Goal: Information Seeking & Learning: Learn about a topic

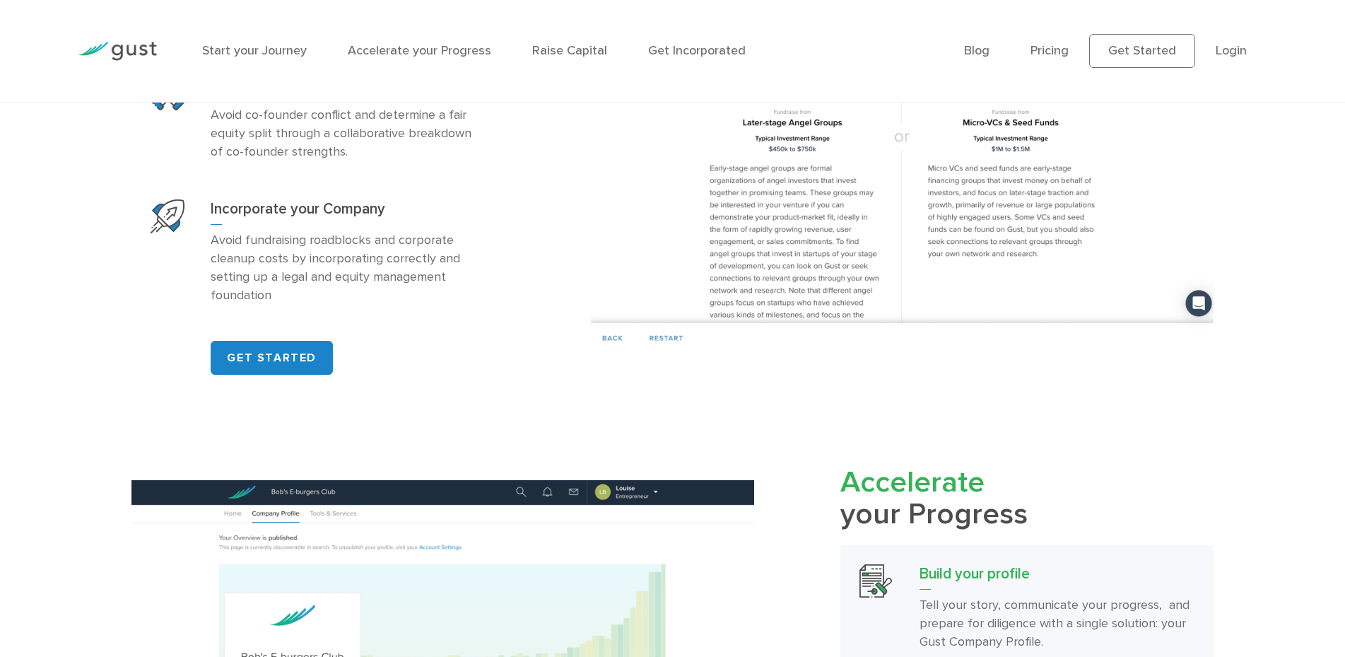
scroll to position [865, 0]
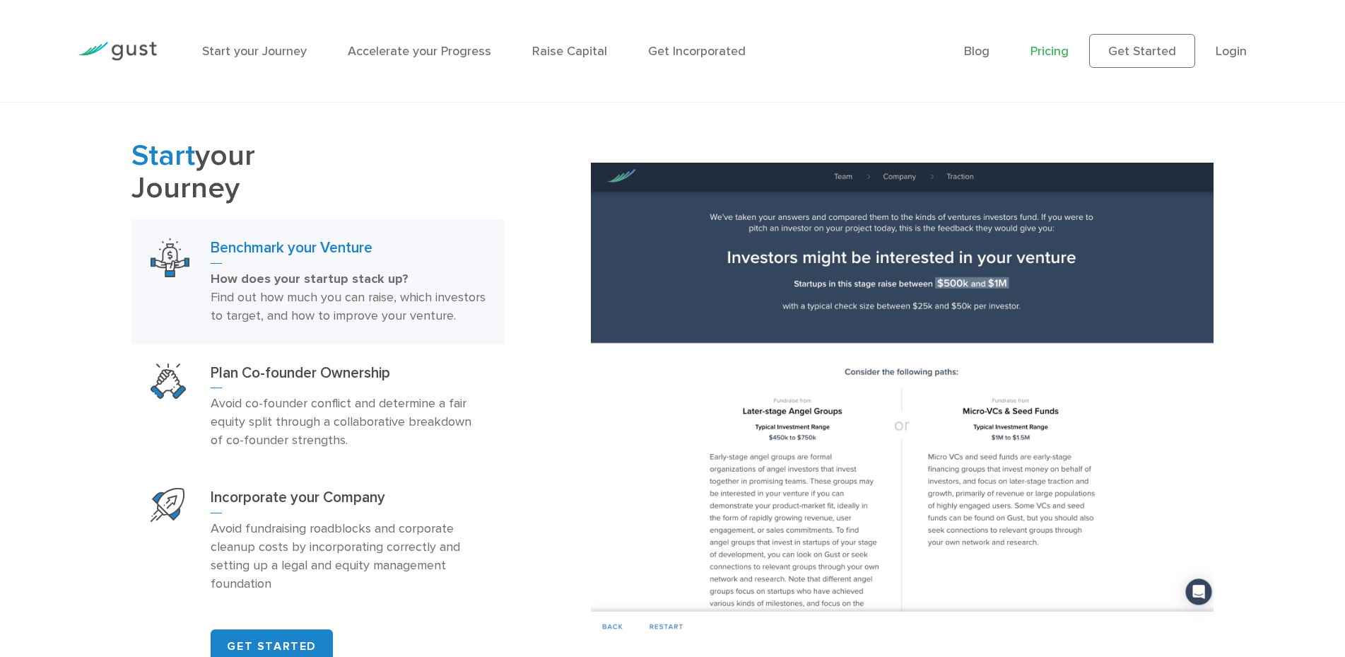
click at [1069, 53] on link "Pricing" at bounding box center [1050, 51] width 38 height 15
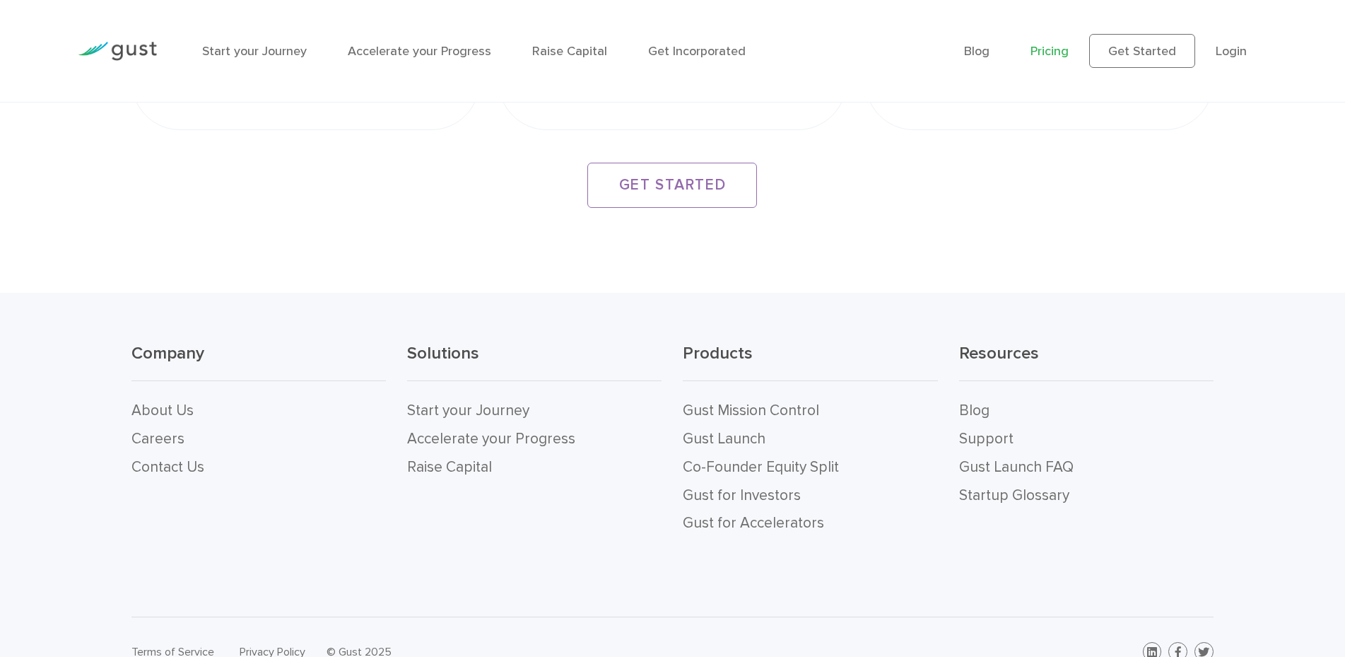
scroll to position [2769, 0]
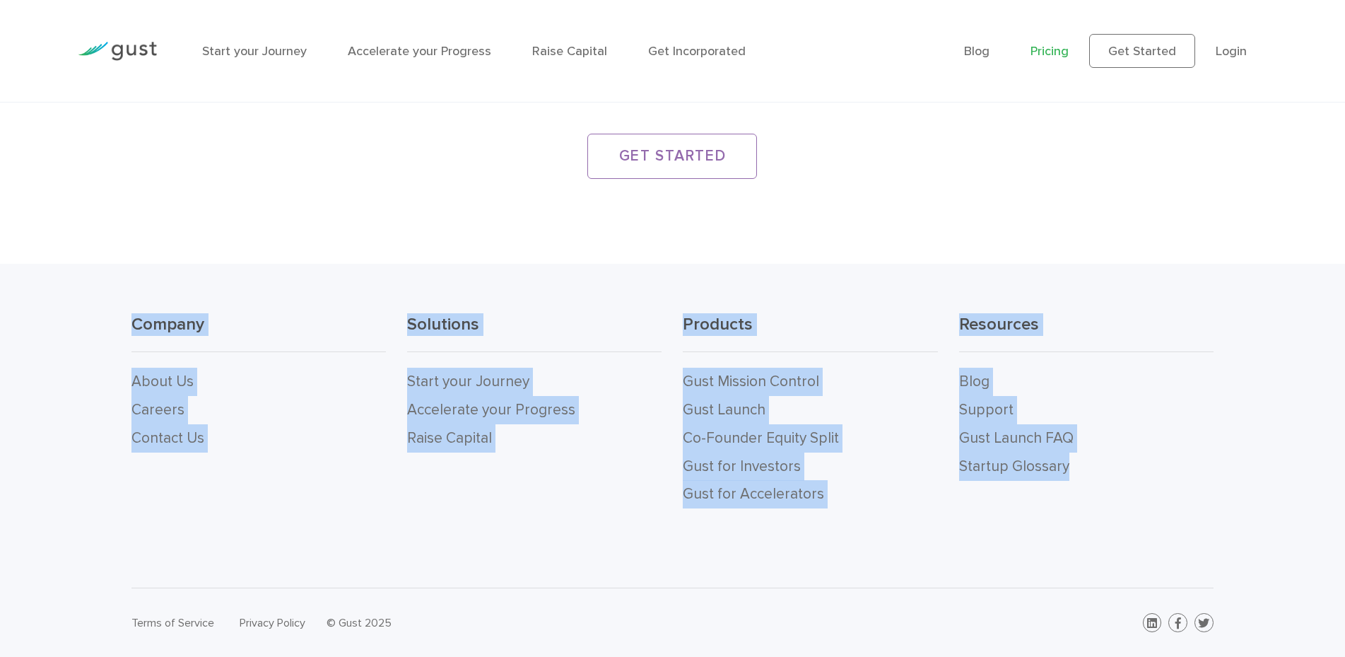
drag, startPoint x: 108, startPoint y: 331, endPoint x: 1100, endPoint y: 500, distance: 1006.2
click at [1100, 500] on div "Company About Us Careers Contact Us Solutions Start your Journey Accelerate you…" at bounding box center [672, 426] width 1345 height 324
click at [1101, 500] on div "Resources Blog Support Gust Launch FAQ Startup Glossary" at bounding box center [1087, 410] width 276 height 195
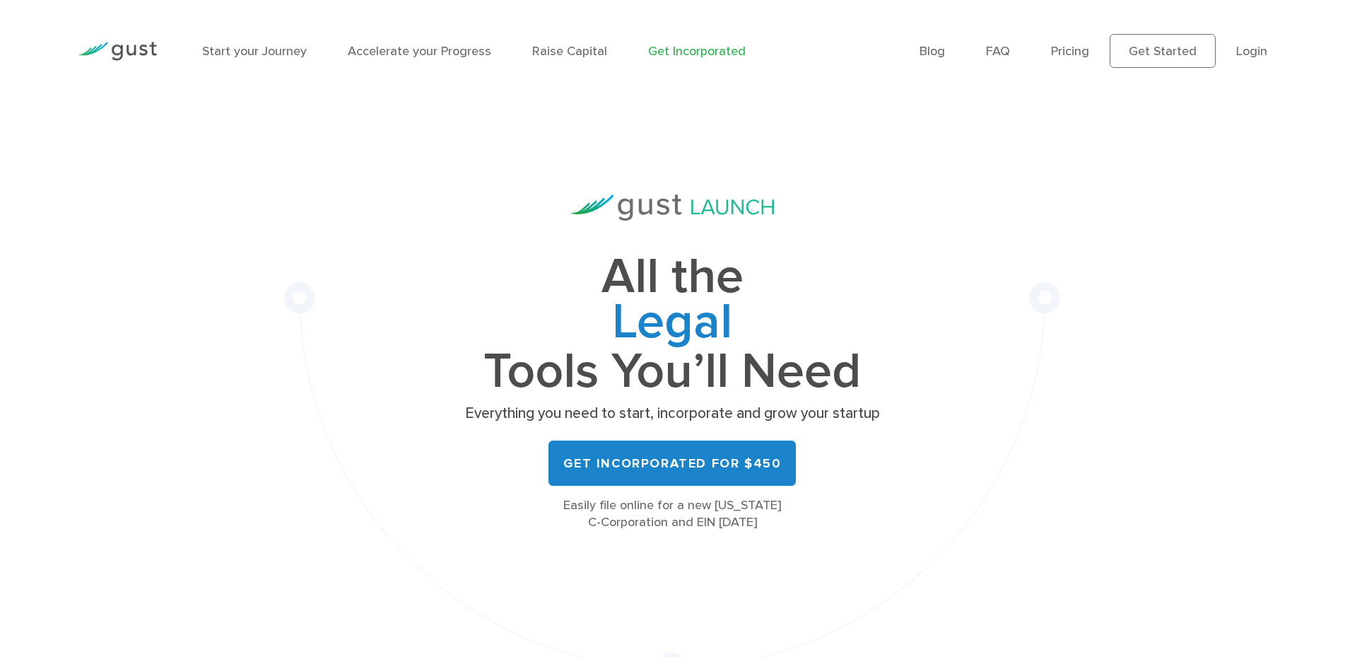
click at [101, 53] on img at bounding box center [117, 51] width 79 height 19
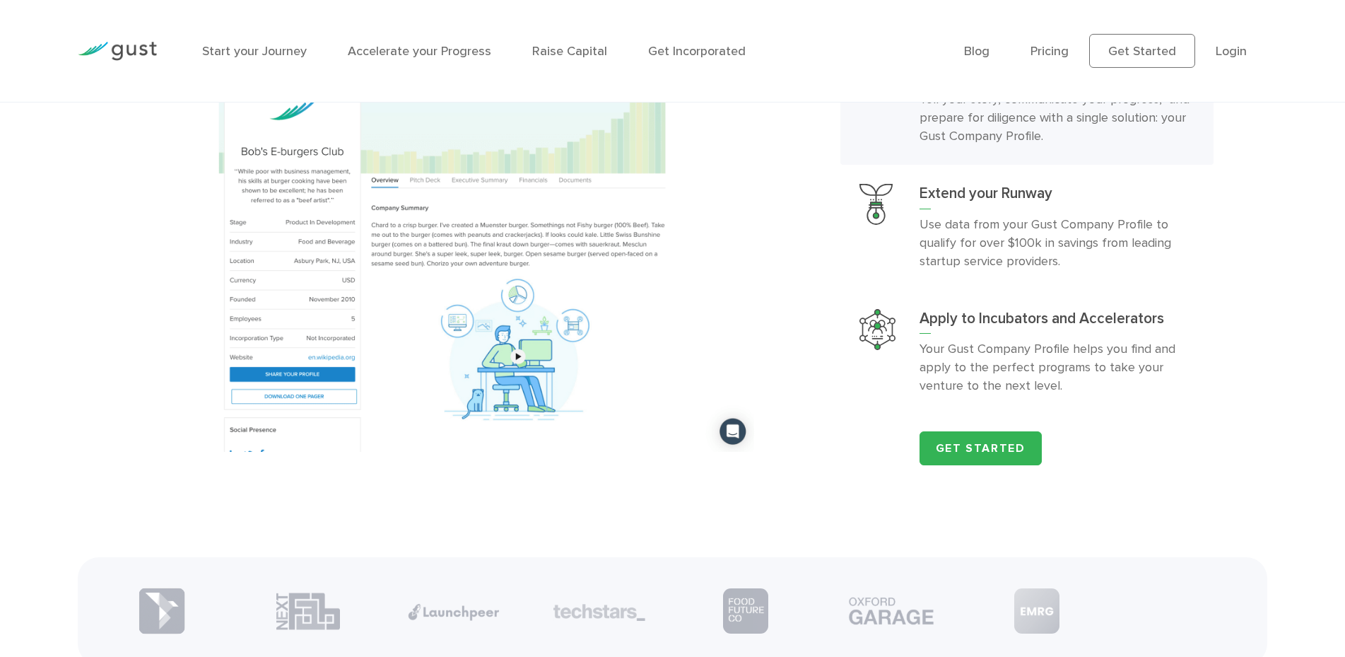
scroll to position [1658, 0]
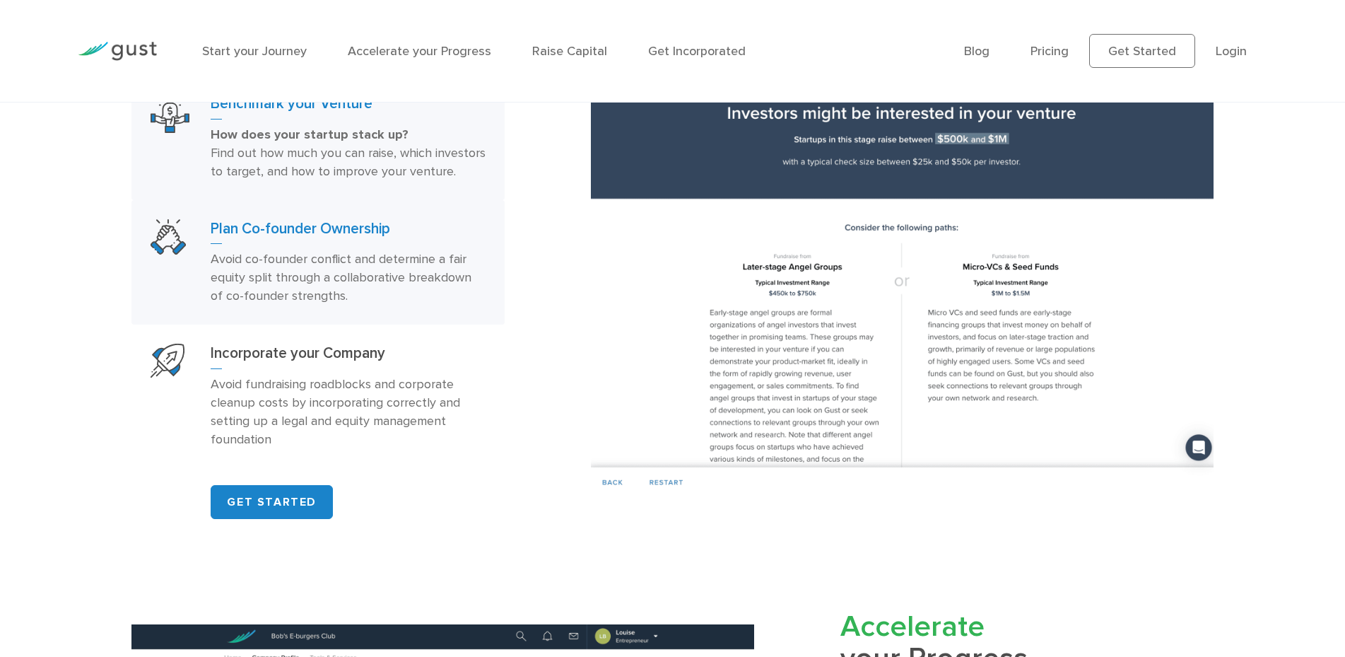
click at [328, 325] on link "Plan Co-founder Ownership Avoid co-founder conflict and determine a fair equity…" at bounding box center [317, 262] width 373 height 125
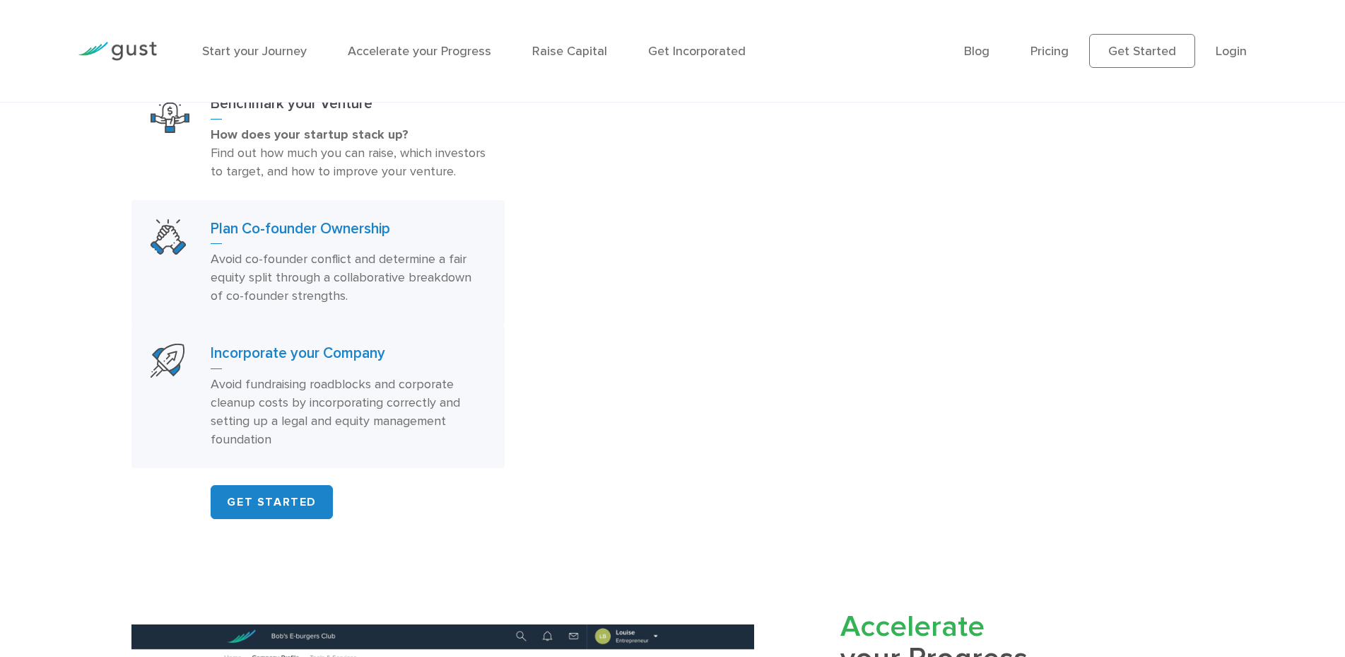
scroll to position [1050, 0]
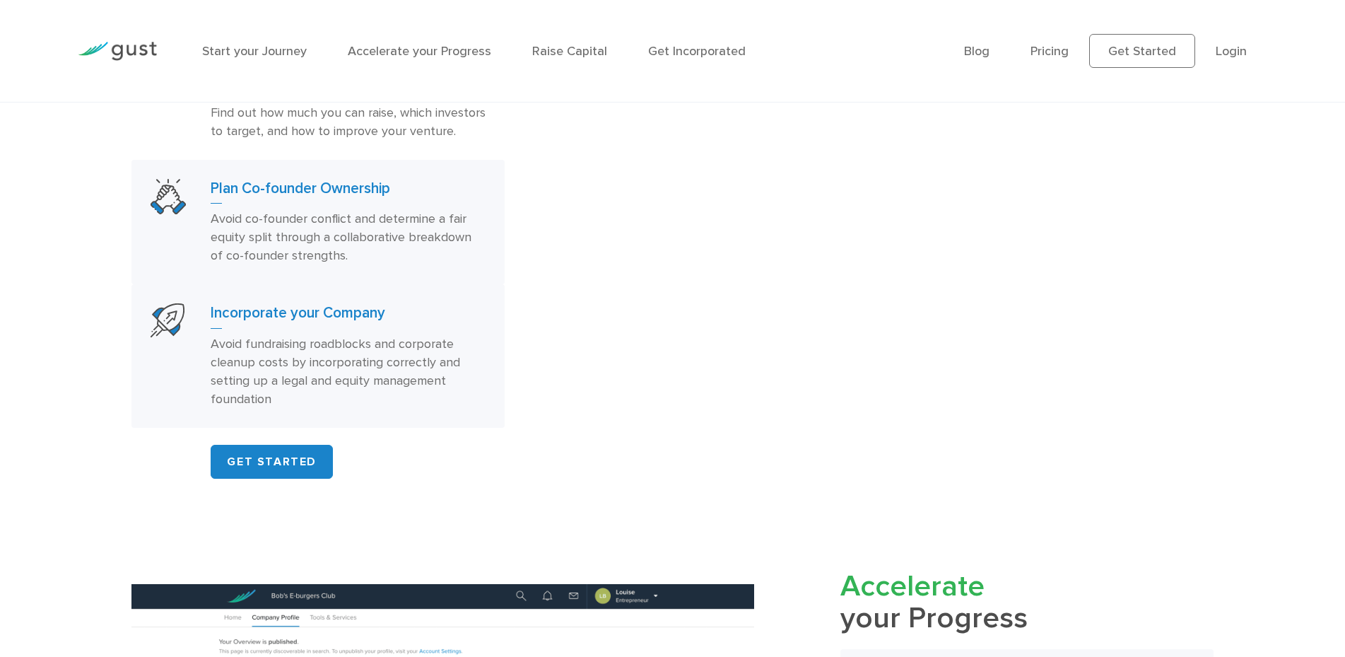
click at [355, 409] on p "Avoid fundraising roadblocks and corporate cleanup costs by incorporating corre…" at bounding box center [348, 372] width 275 height 74
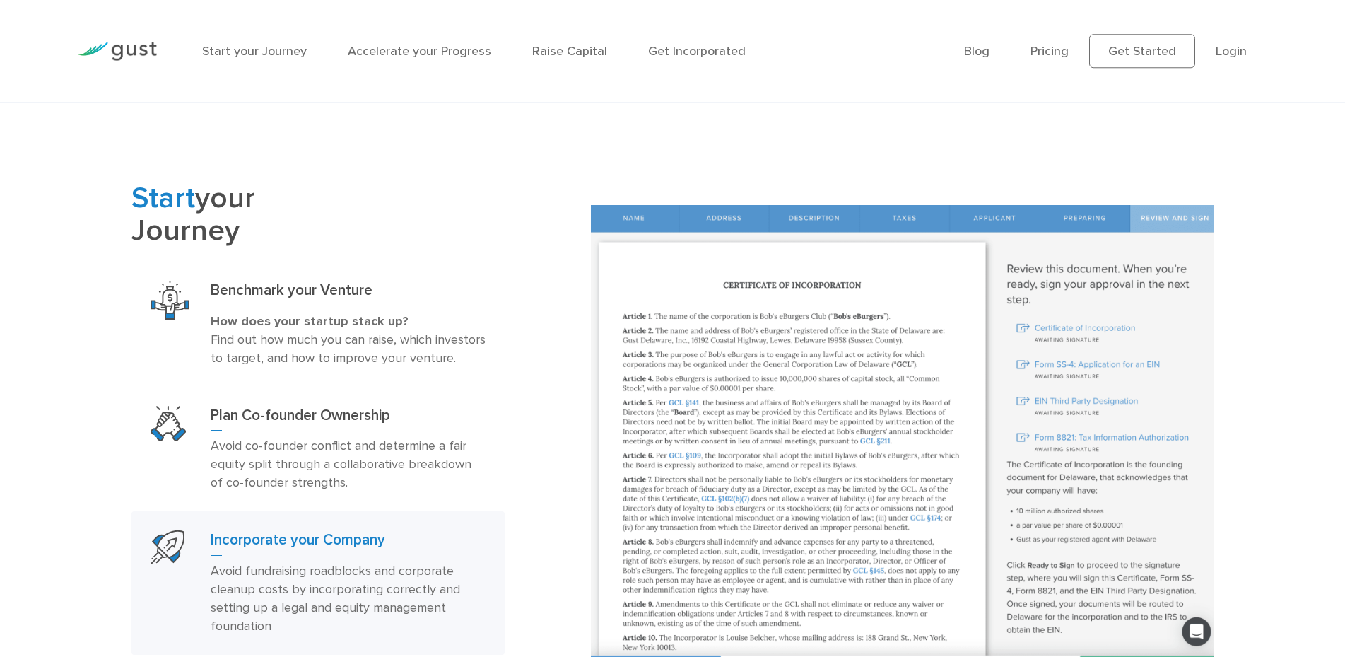
scroll to position [793, 0]
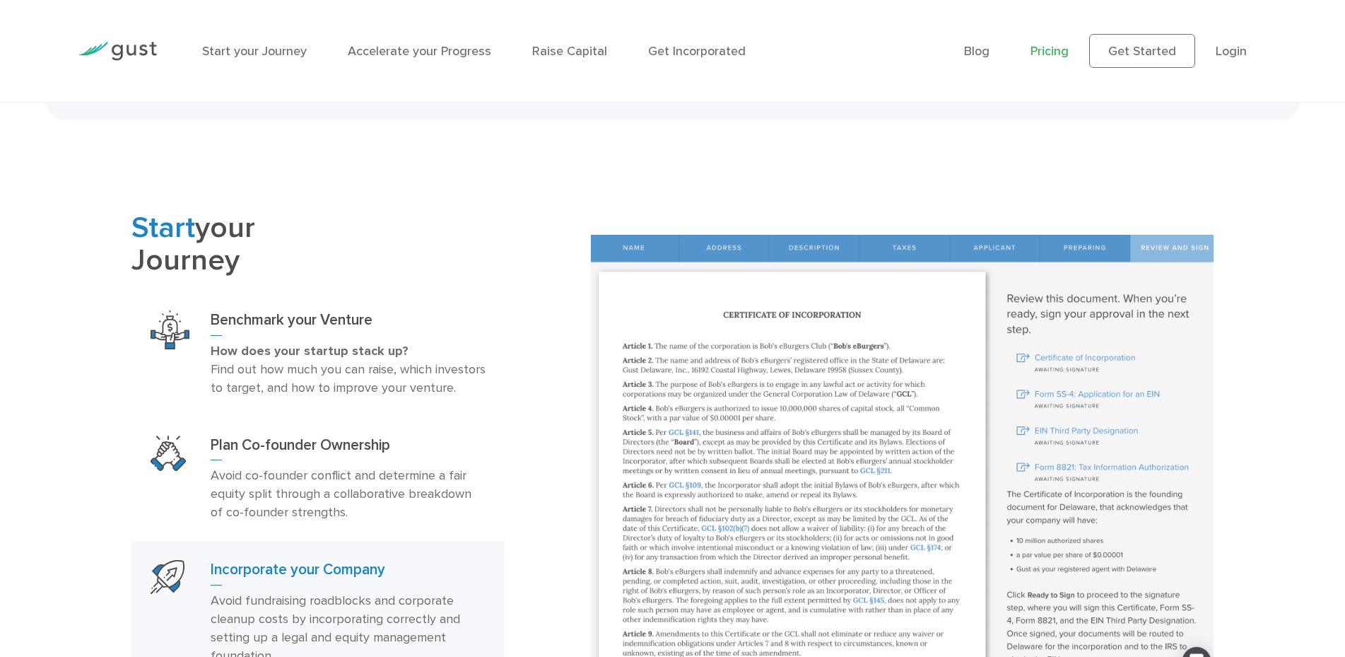
click at [1062, 49] on link "Pricing" at bounding box center [1050, 51] width 38 height 15
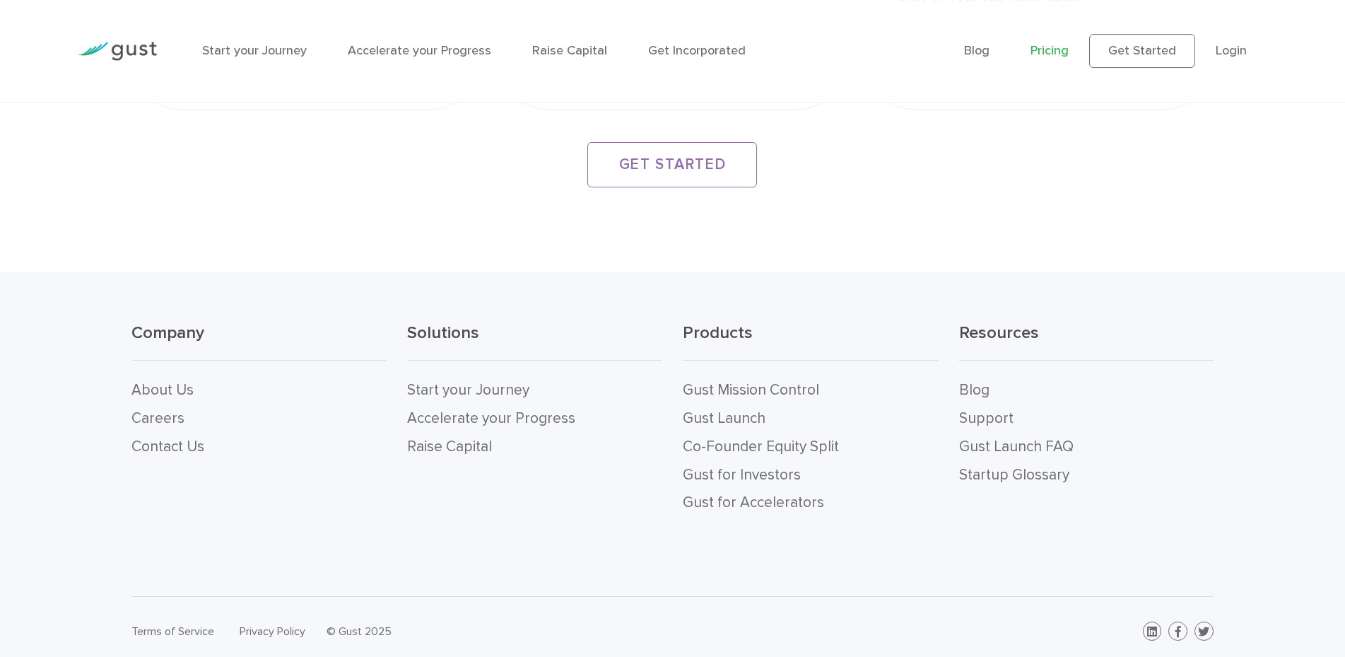
scroll to position [2769, 0]
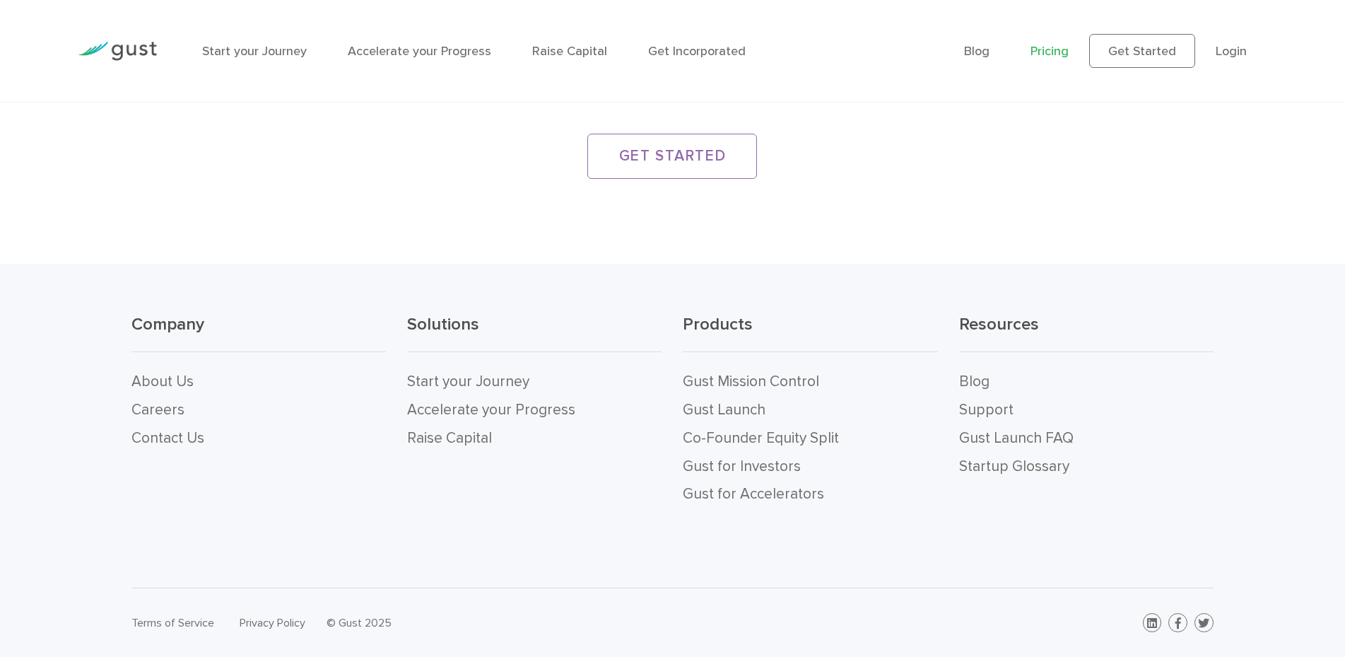
click at [124, 53] on img at bounding box center [117, 51] width 79 height 19
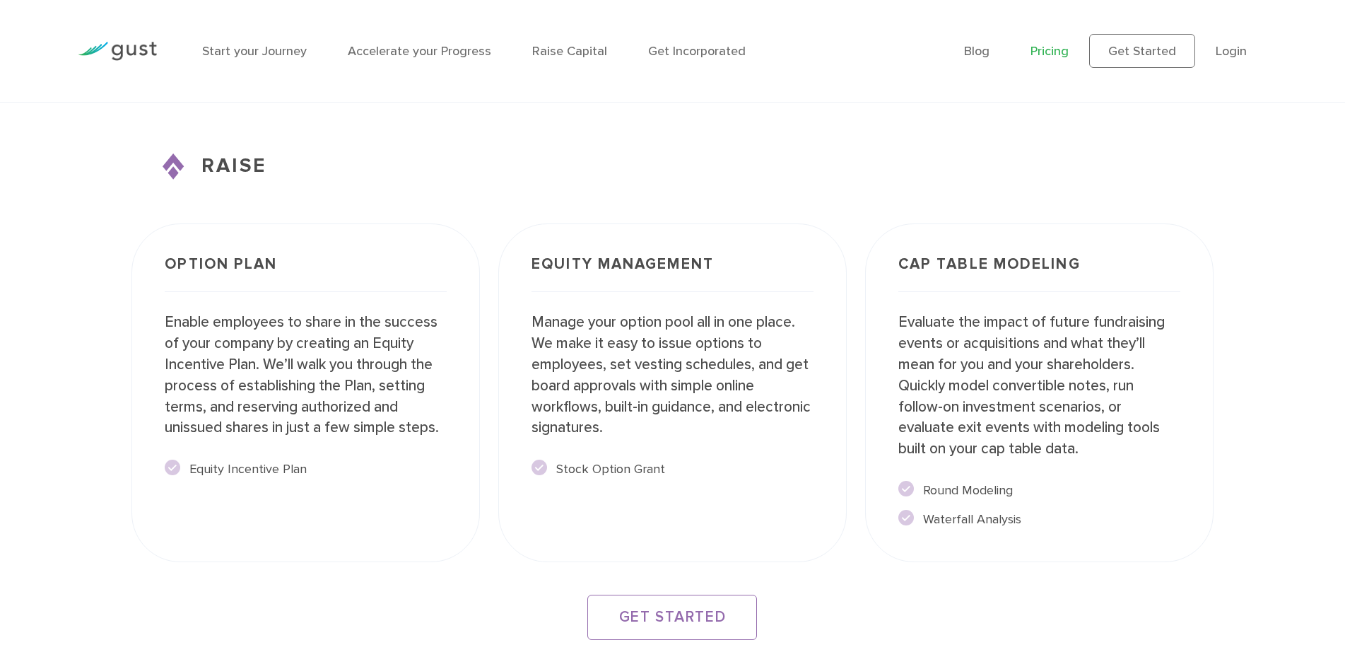
scroll to position [2307, 0]
drag, startPoint x: 523, startPoint y: 280, endPoint x: 670, endPoint y: 465, distance: 236.5
click at [670, 465] on div "Equity Management Manage your option pool all in one place. We make it easy to …" at bounding box center [672, 393] width 349 height 339
drag, startPoint x: 901, startPoint y: 263, endPoint x: 1117, endPoint y: 518, distance: 334.1
click at [1116, 518] on div "Cap Table Modeling Evaluate the impact of future fundraising events or acquisit…" at bounding box center [1039, 393] width 349 height 339
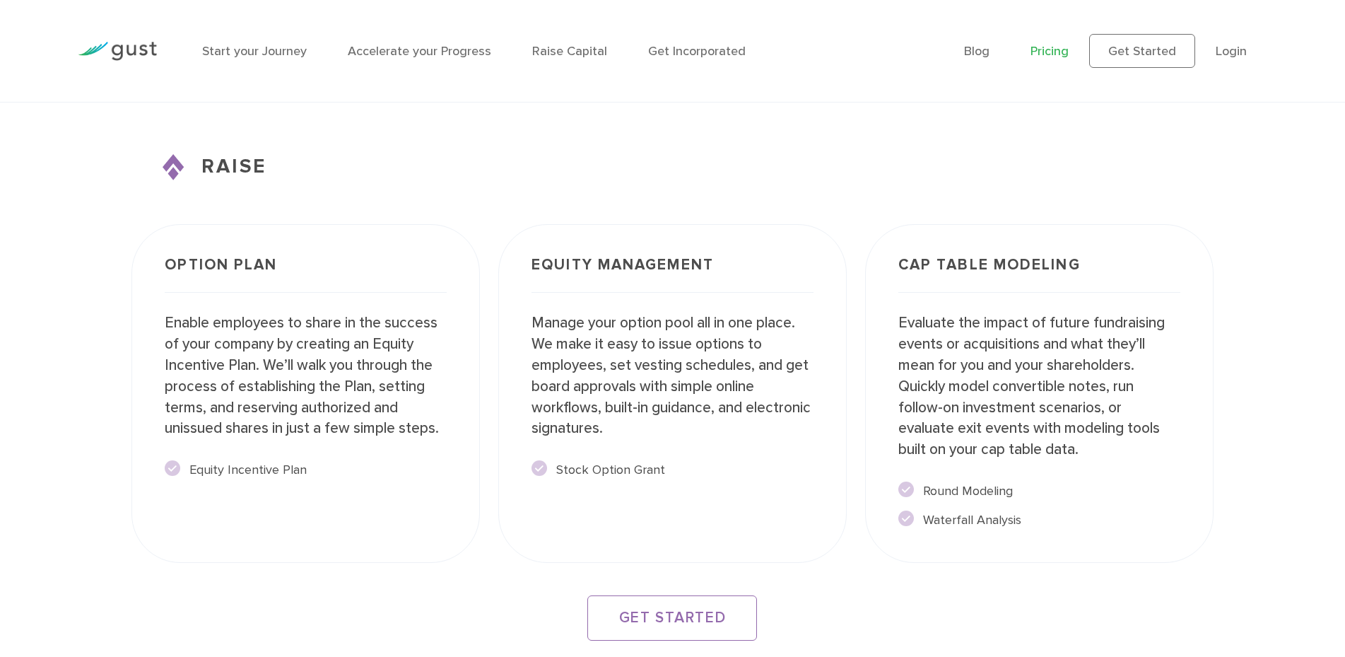
drag, startPoint x: 363, startPoint y: 443, endPoint x: 451, endPoint y: 491, distance: 100.6
click at [451, 491] on div "Option Plan Enable employees to share in the success of your company by creatin…" at bounding box center [305, 393] width 367 height 357
click at [451, 491] on div "Option Plan Enable employees to share in the success of your company by creatin…" at bounding box center [305, 393] width 349 height 339
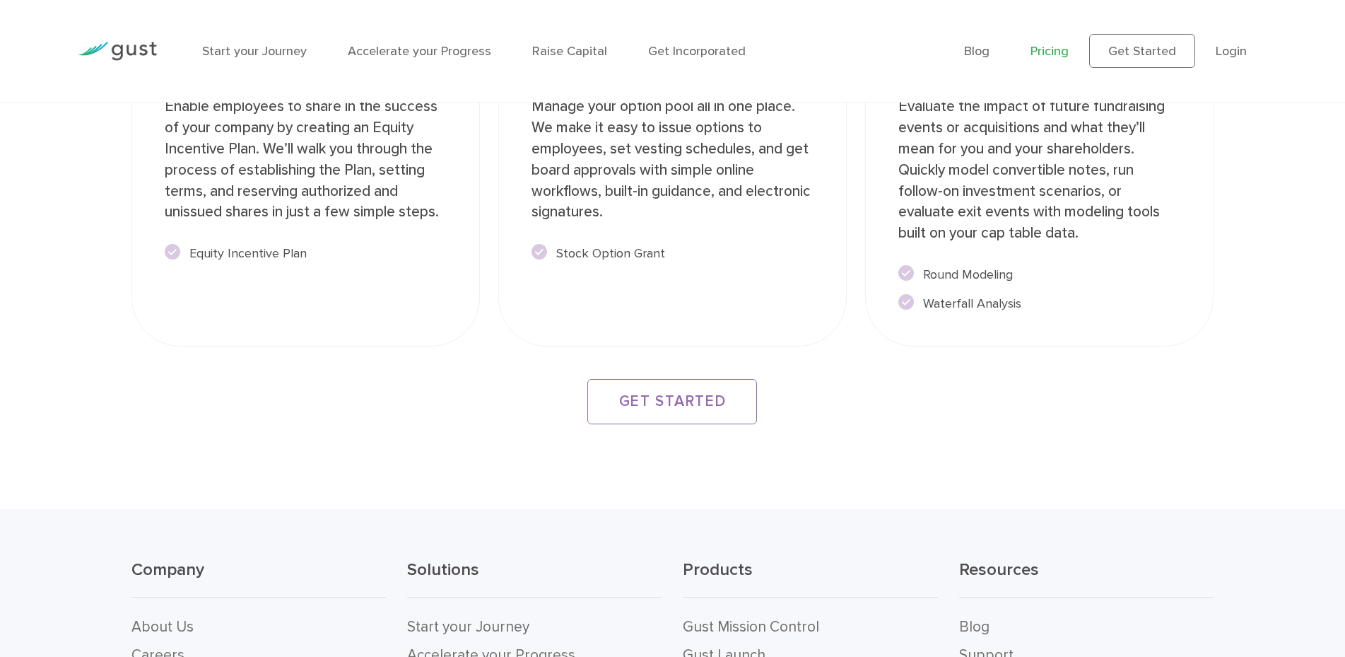
scroll to position [2769, 0]
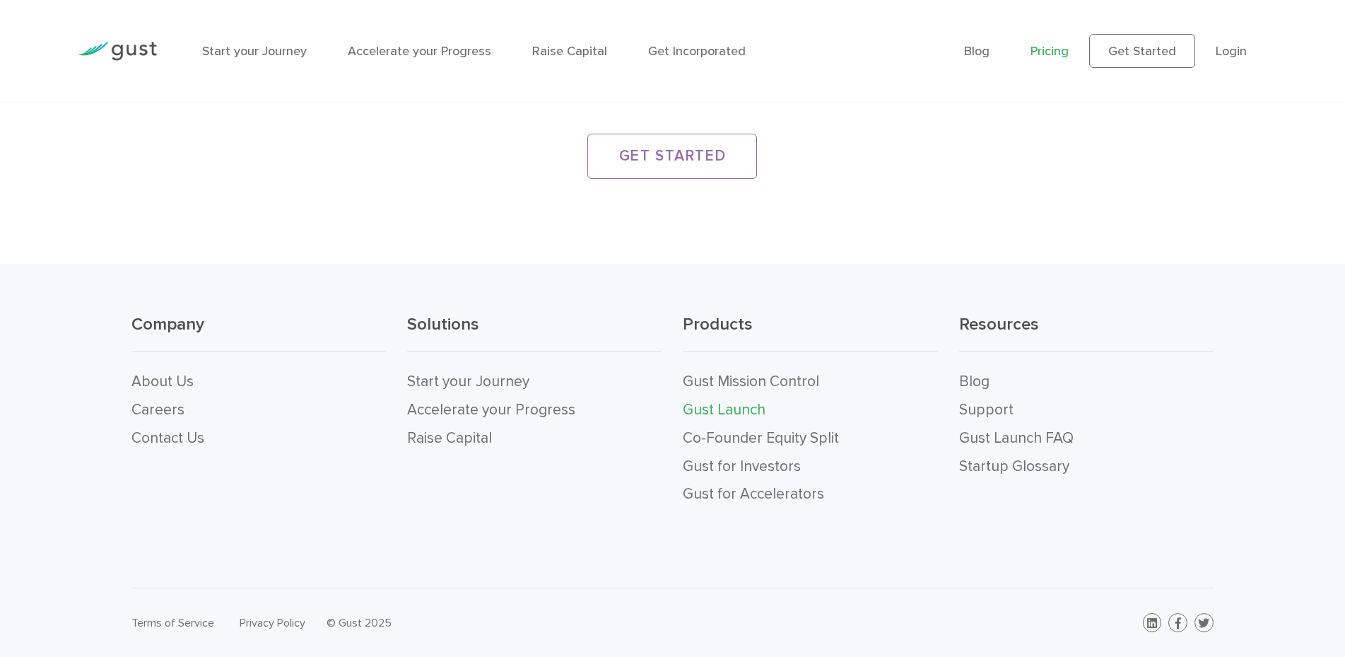
click at [733, 408] on link "Gust Launch" at bounding box center [724, 410] width 83 height 18
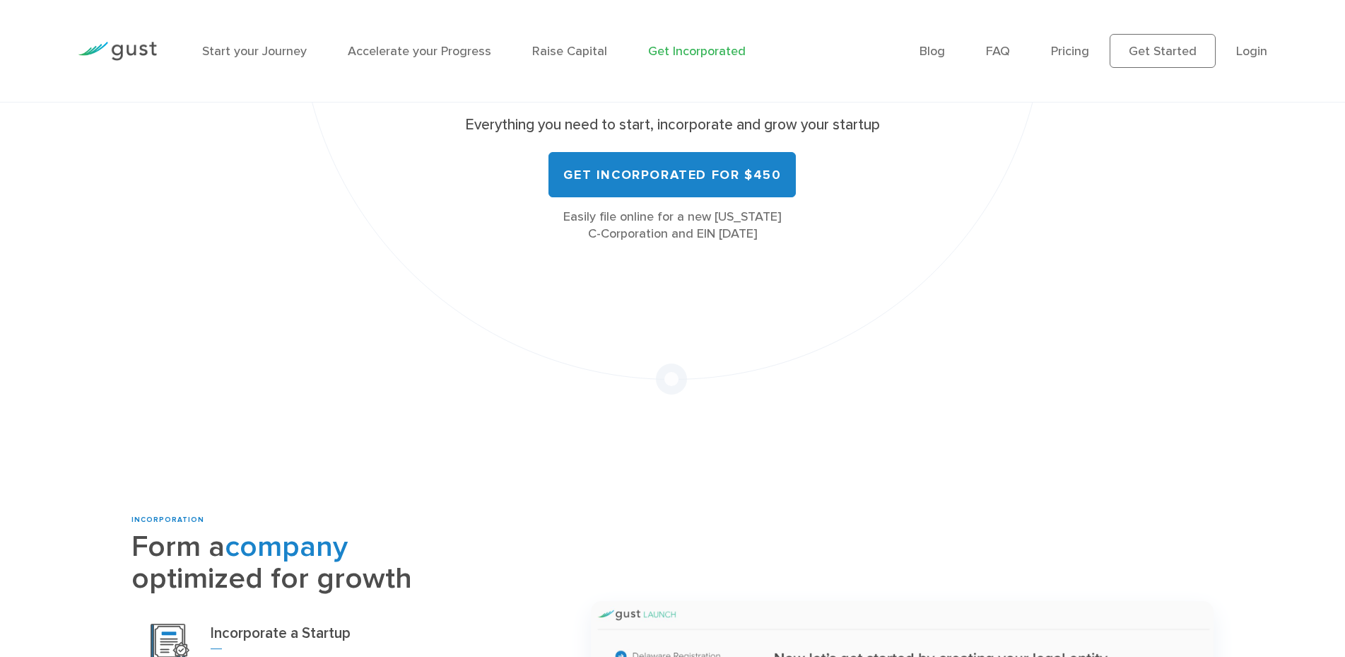
scroll to position [577, 0]
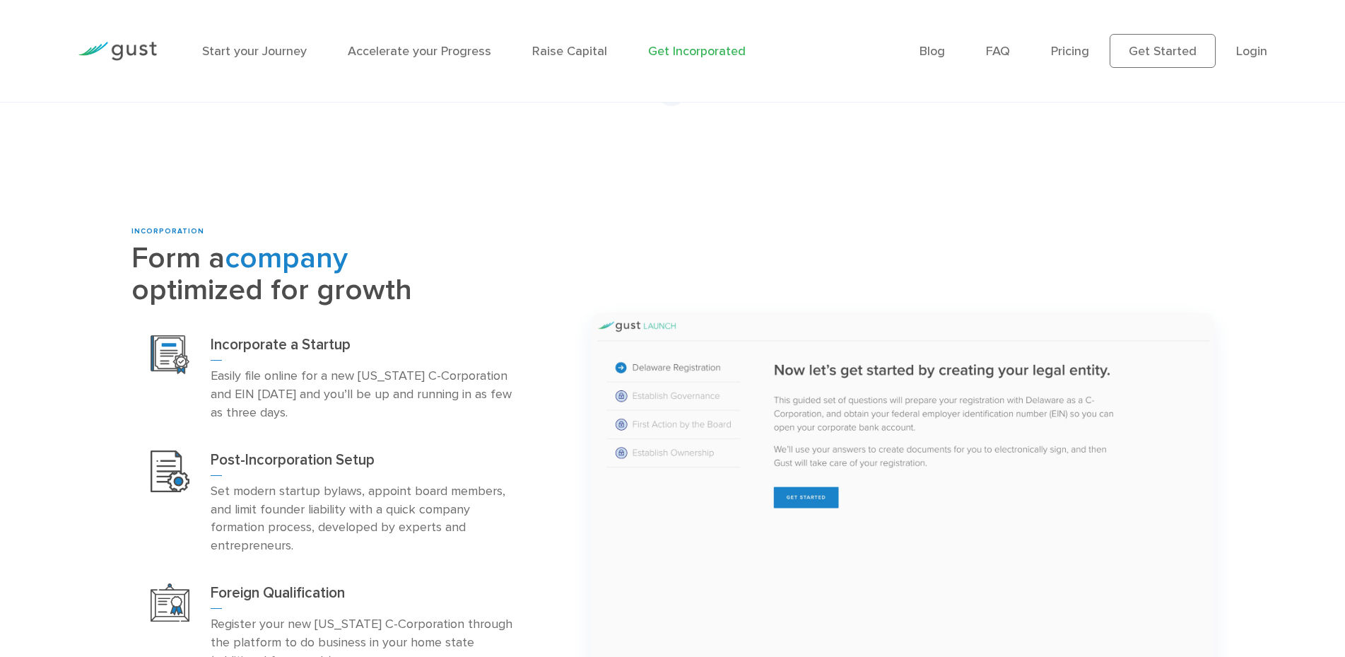
click at [142, 45] on img at bounding box center [117, 51] width 79 height 19
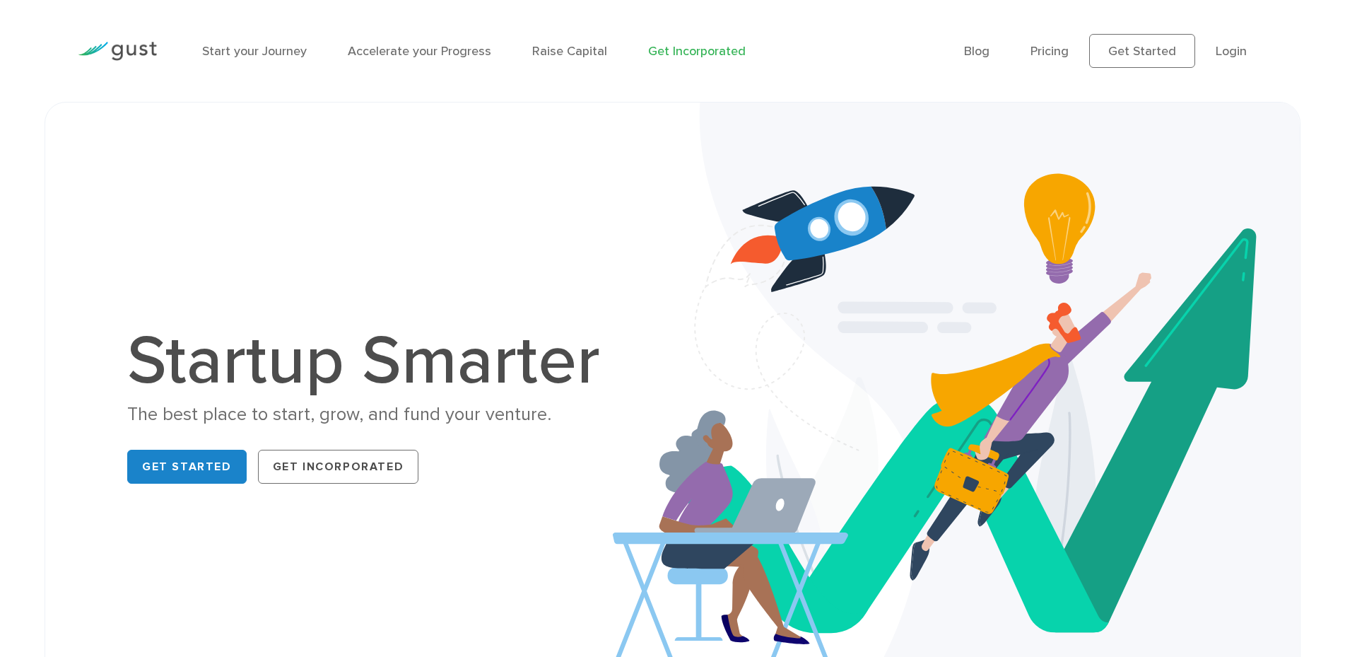
click at [667, 56] on link "Get Incorporated" at bounding box center [697, 51] width 98 height 15
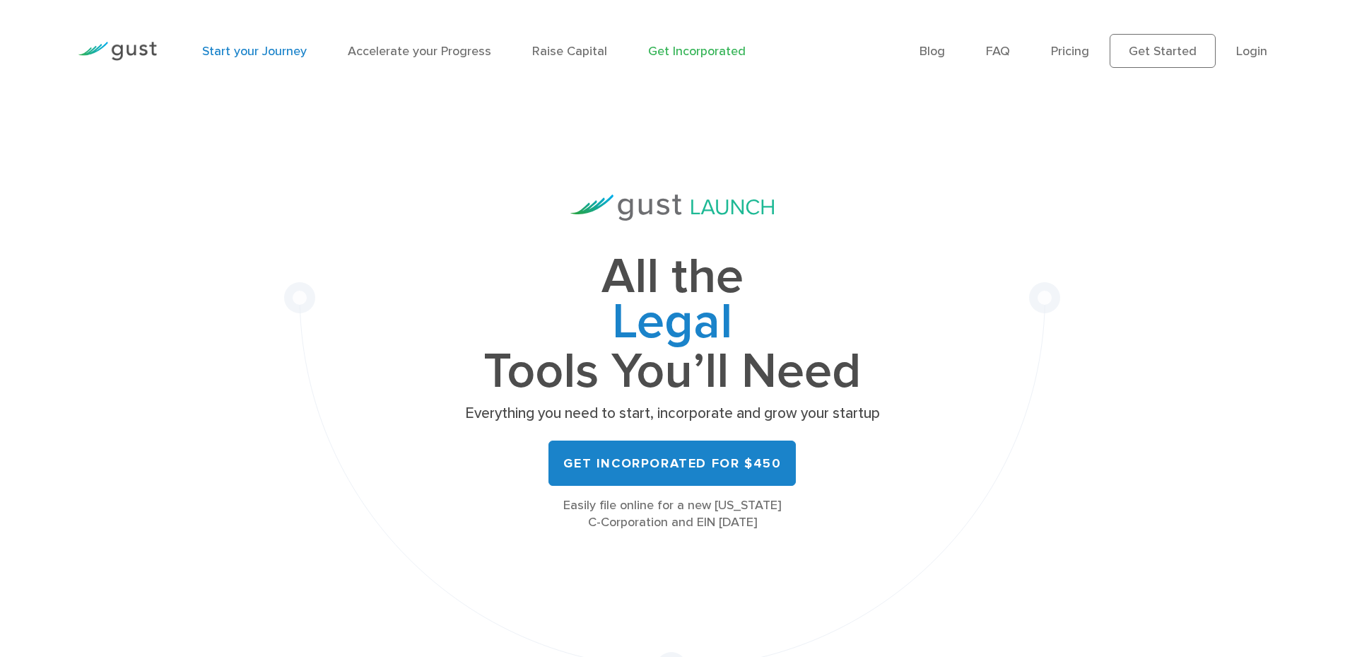
click at [251, 57] on link "Start your Journey" at bounding box center [254, 51] width 105 height 15
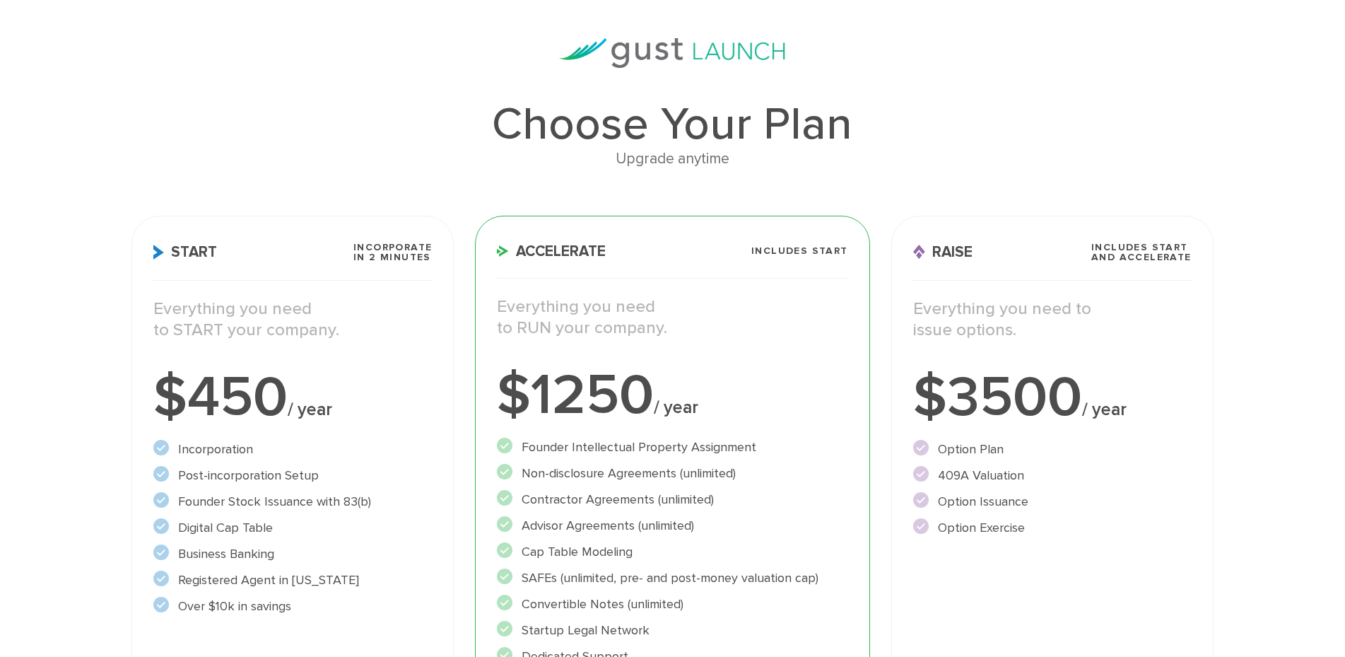
scroll to position [144, 0]
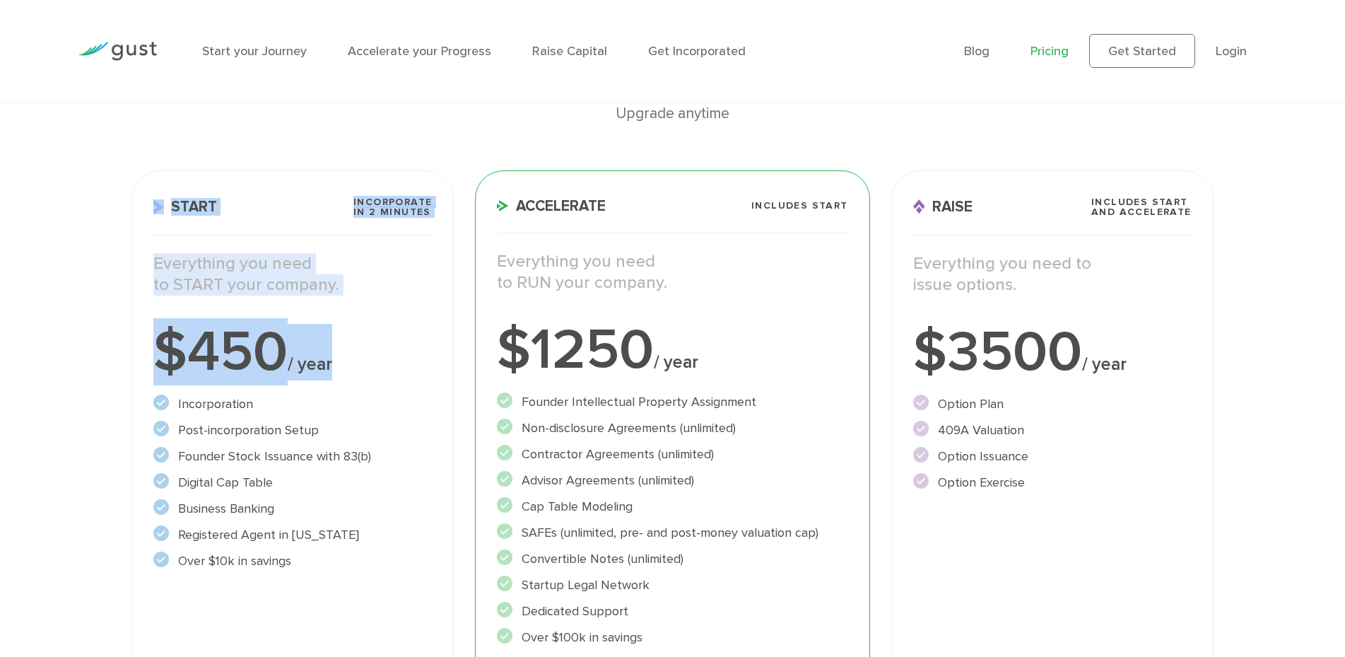
drag, startPoint x: 320, startPoint y: 569, endPoint x: 147, endPoint y: 217, distance: 392.0
click at [147, 217] on div "Start Incorporate in 2 Minutes Everything you need to START your company. $450 …" at bounding box center [292, 476] width 322 height 612
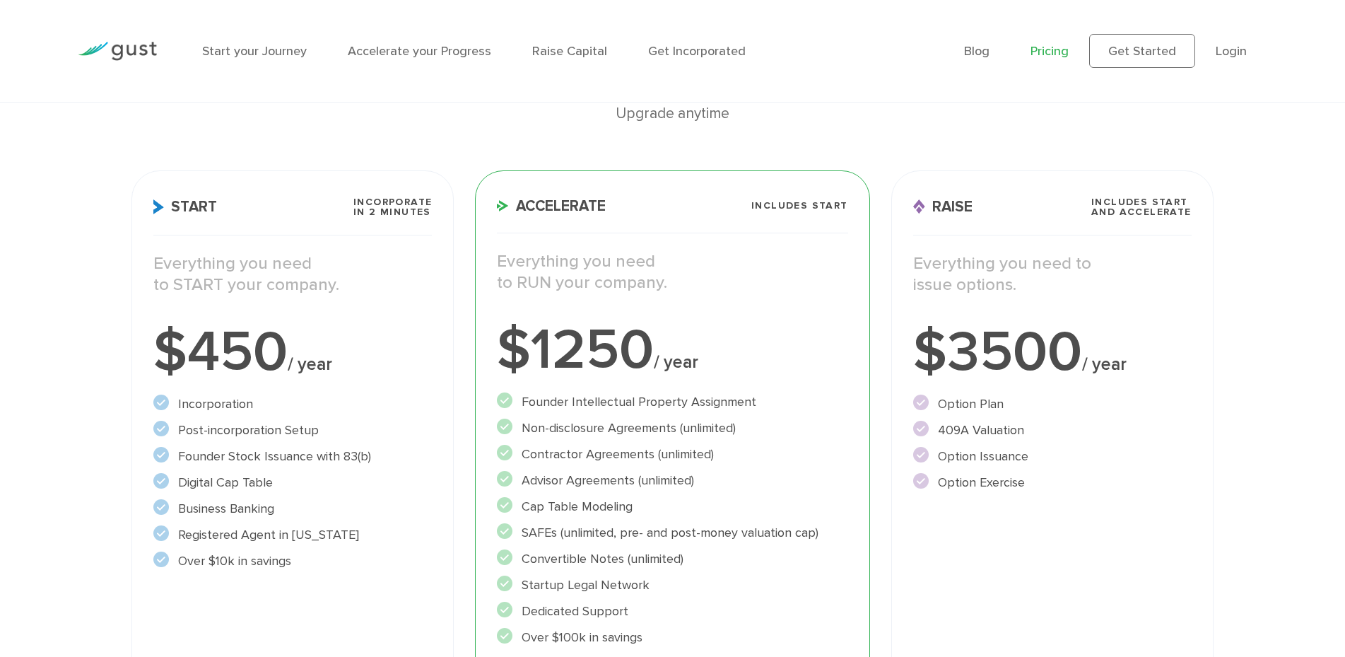
click at [147, 217] on div "Start Incorporate in 2 Minutes Everything you need to START your company. $450 …" at bounding box center [292, 476] width 322 height 612
drag, startPoint x: 147, startPoint y: 217, endPoint x: 353, endPoint y: 607, distance: 440.5
click at [353, 607] on div "Start Incorporate in 2 Minutes Everything you need to START your company. $450 …" at bounding box center [292, 476] width 322 height 612
drag, startPoint x: 955, startPoint y: 303, endPoint x: 1065, endPoint y: 491, distance: 217.0
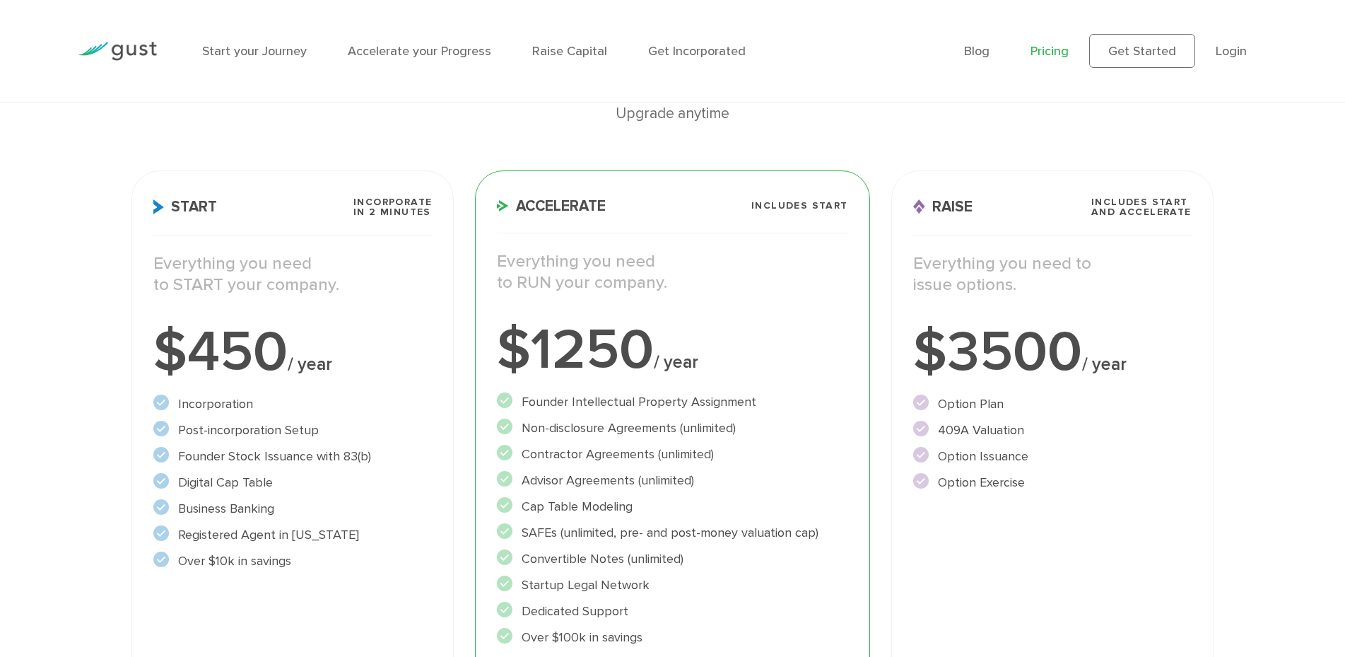
click at [1065, 491] on div "Raise Includes START and ACCELERATE Everything you need to issue options. $3500…" at bounding box center [1052, 476] width 322 height 612
click at [1065, 491] on li "Option Exercise" at bounding box center [1052, 482] width 279 height 19
drag, startPoint x: 934, startPoint y: 428, endPoint x: 1064, endPoint y: 432, distance: 130.1
click at [1064, 432] on li "409A Valuation" at bounding box center [1052, 430] width 279 height 19
